Goal: Check status: Check status

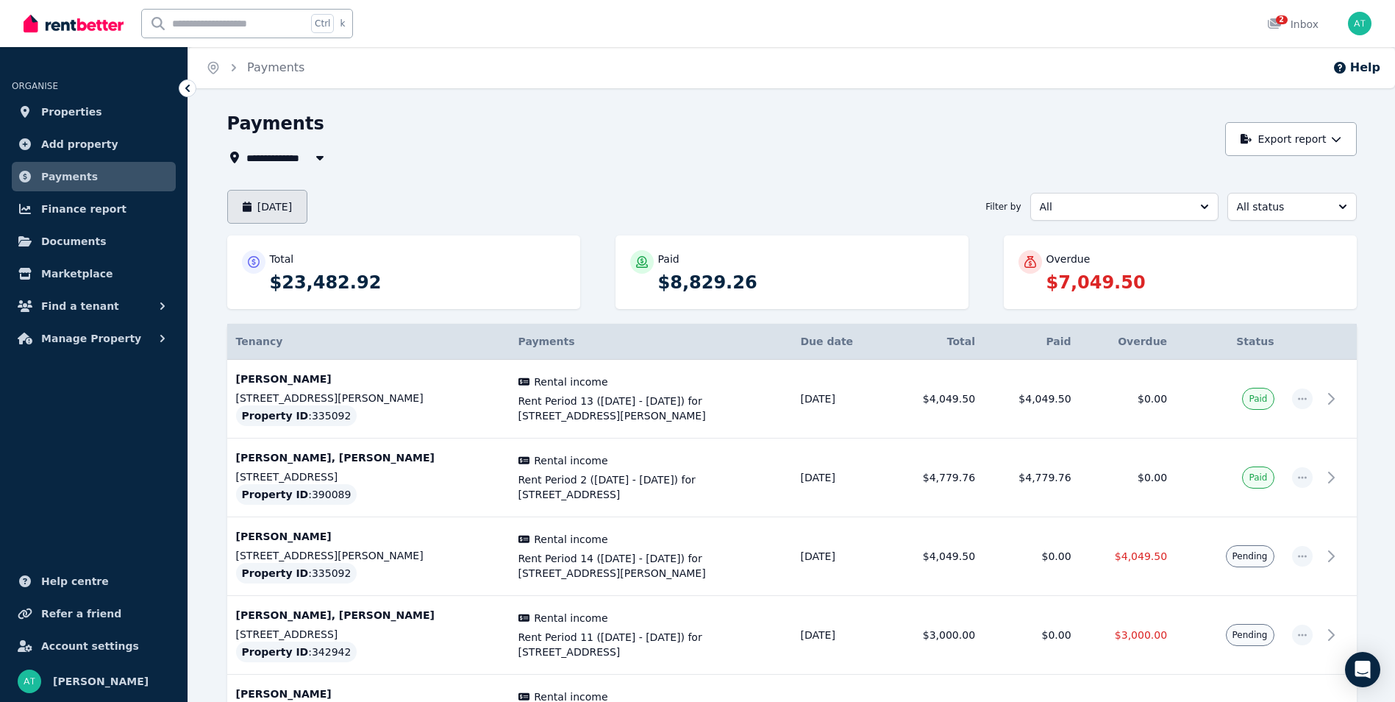
click at [308, 200] on button "[DATE]" at bounding box center [267, 207] width 81 height 34
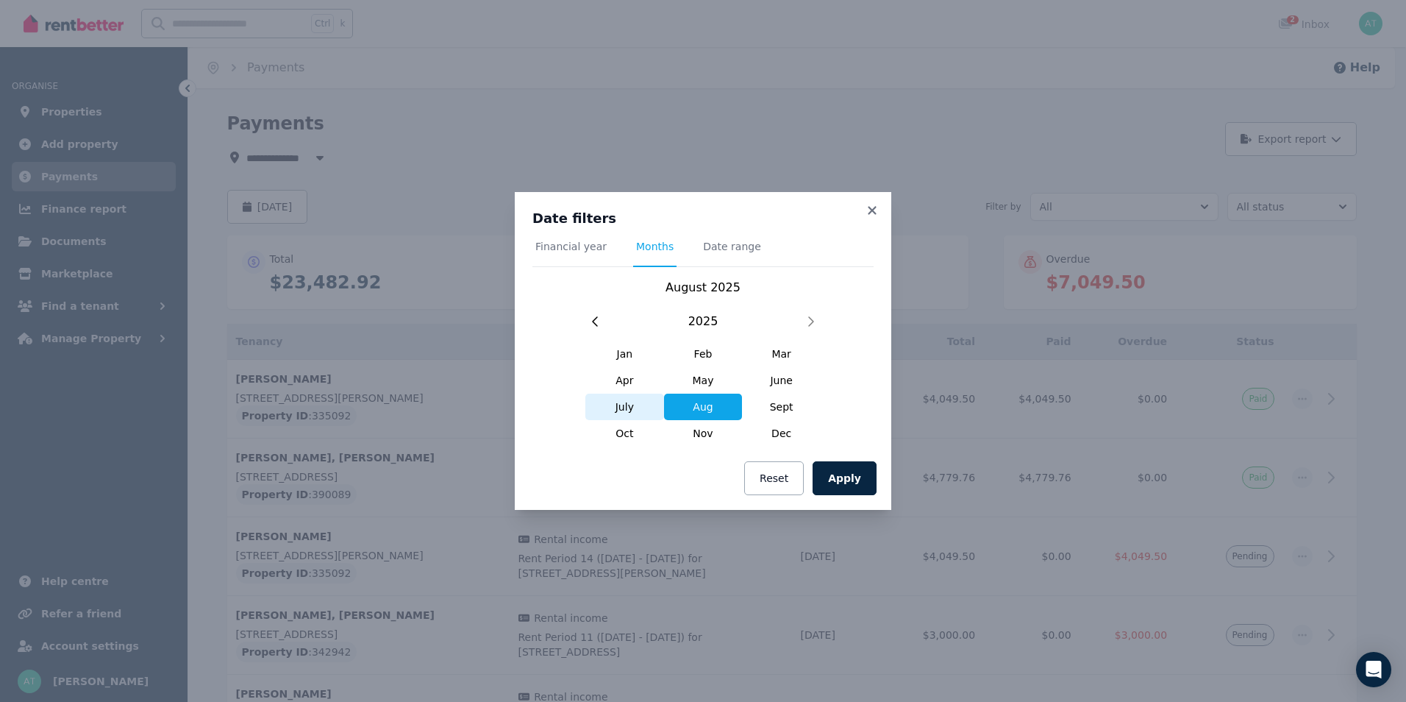
click at [619, 410] on span "July" at bounding box center [625, 407] width 79 height 26
click at [843, 479] on button "Apply" at bounding box center [845, 478] width 64 height 34
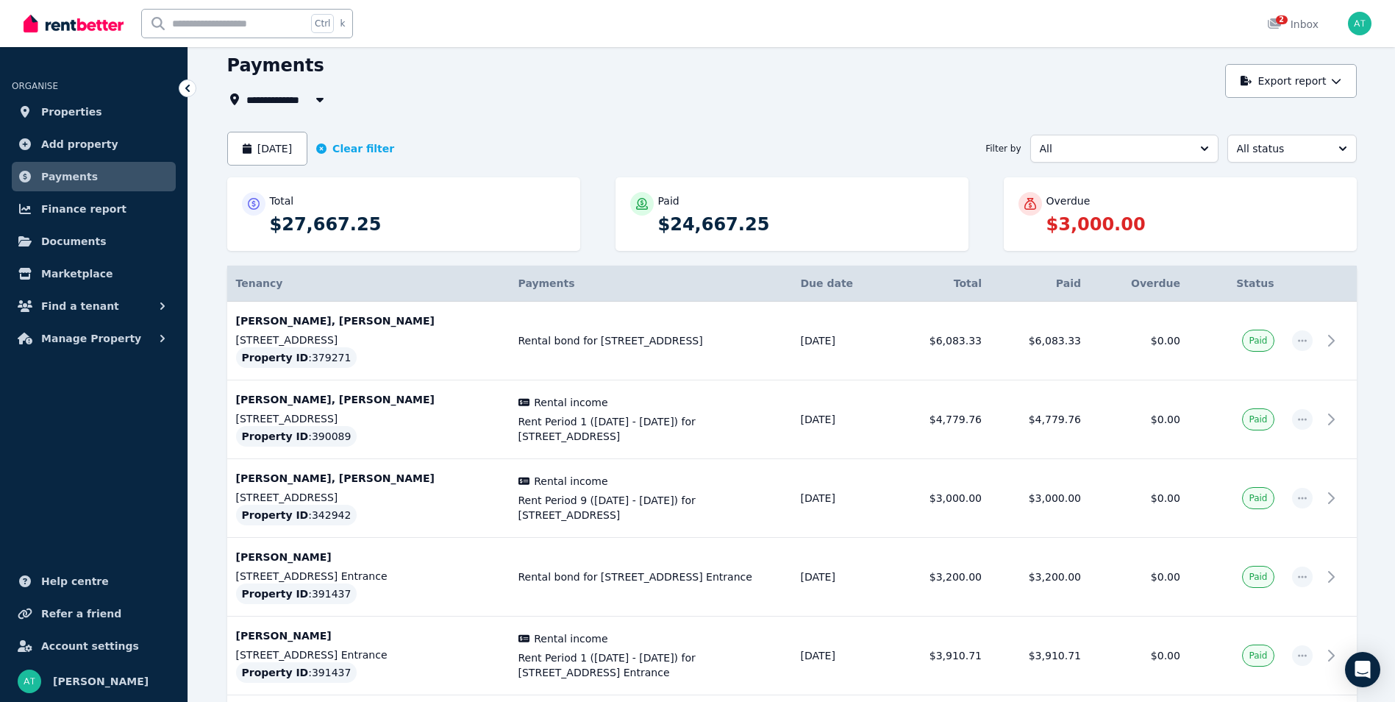
scroll to position [74, 0]
